Goal: Task Accomplishment & Management: Manage account settings

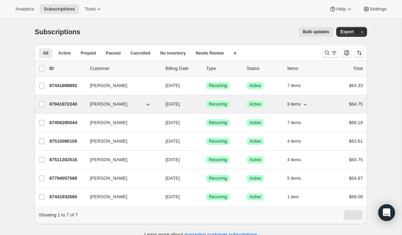
click at [57, 100] on div "87941972340 [PERSON_NAME] [DATE] Success Recurring Success Active 8 items $64.75" at bounding box center [206, 104] width 314 height 10
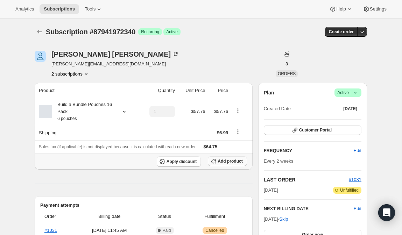
click at [225, 160] on span "Add product" at bounding box center [230, 162] width 25 height 6
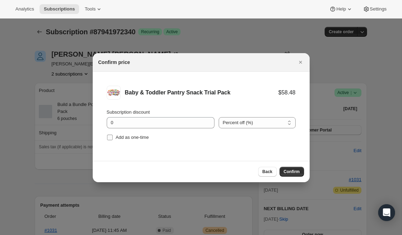
click at [119, 138] on span "Add as one-time" at bounding box center [132, 137] width 33 height 5
click at [113, 138] on input "Add as one-time" at bounding box center [110, 138] width 6 height 6
checkbox input "true"
click at [287, 170] on span "Confirm" at bounding box center [292, 172] width 16 height 6
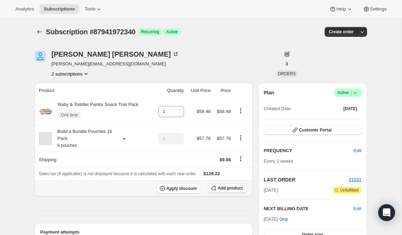
click at [228, 189] on span "Add product" at bounding box center [230, 189] width 25 height 6
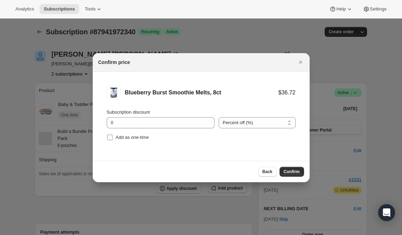
click at [138, 142] on label "Add as one-time" at bounding box center [128, 138] width 42 height 10
click at [113, 140] on input "Add as one-time" at bounding box center [110, 138] width 6 height 6
checkbox input "true"
click at [294, 169] on span "Confirm" at bounding box center [292, 172] width 16 height 6
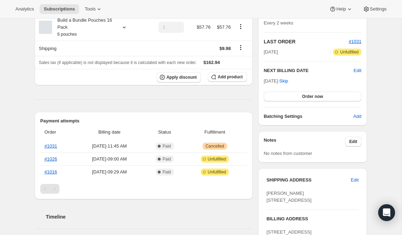
scroll to position [133, 0]
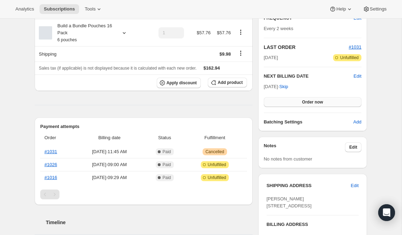
click at [286, 101] on button "Order now" at bounding box center [313, 102] width 98 height 10
click at [286, 101] on button "Click to confirm" at bounding box center [313, 102] width 98 height 10
